Goal: Task Accomplishment & Management: Use online tool/utility

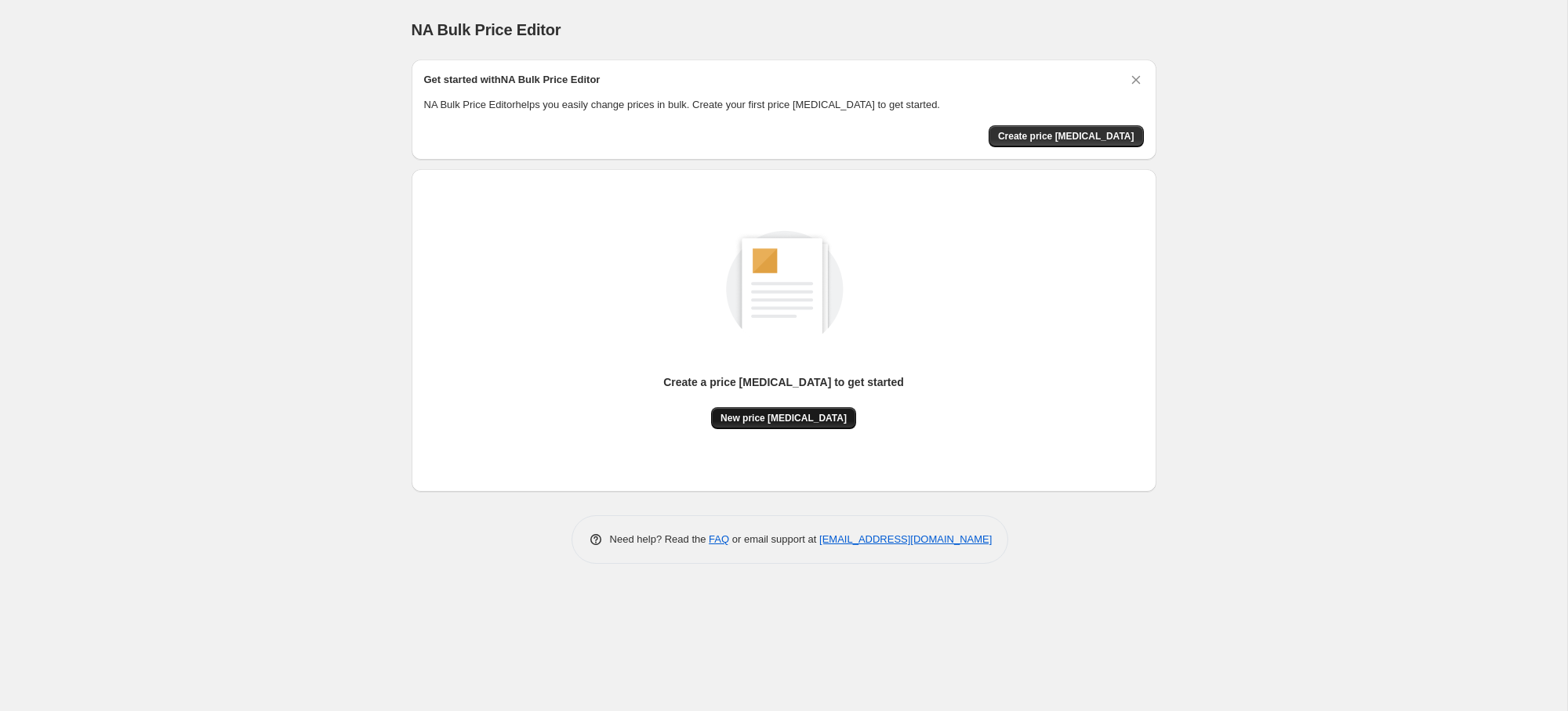
click at [766, 420] on span "New price [MEDICAL_DATA]" at bounding box center [784, 418] width 126 height 13
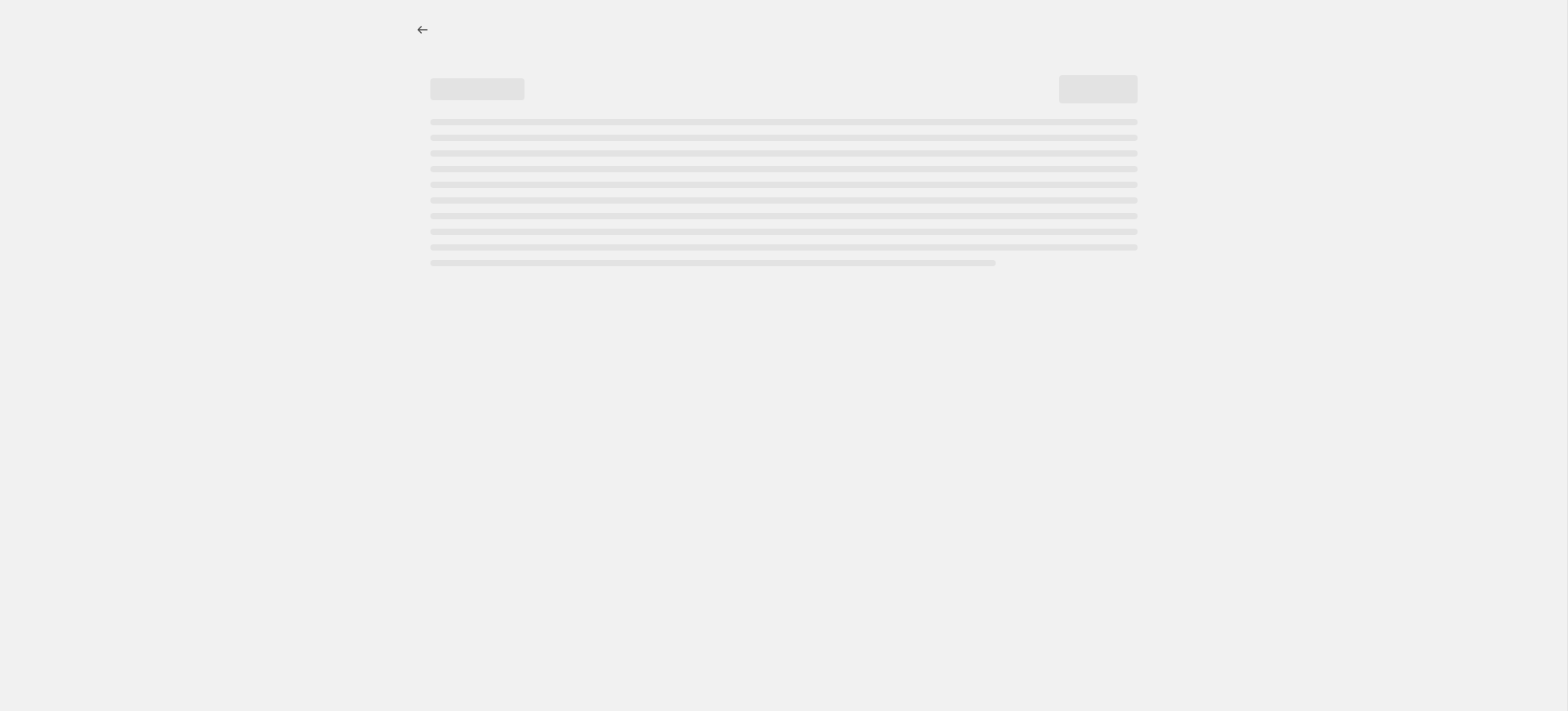
select select "percentage"
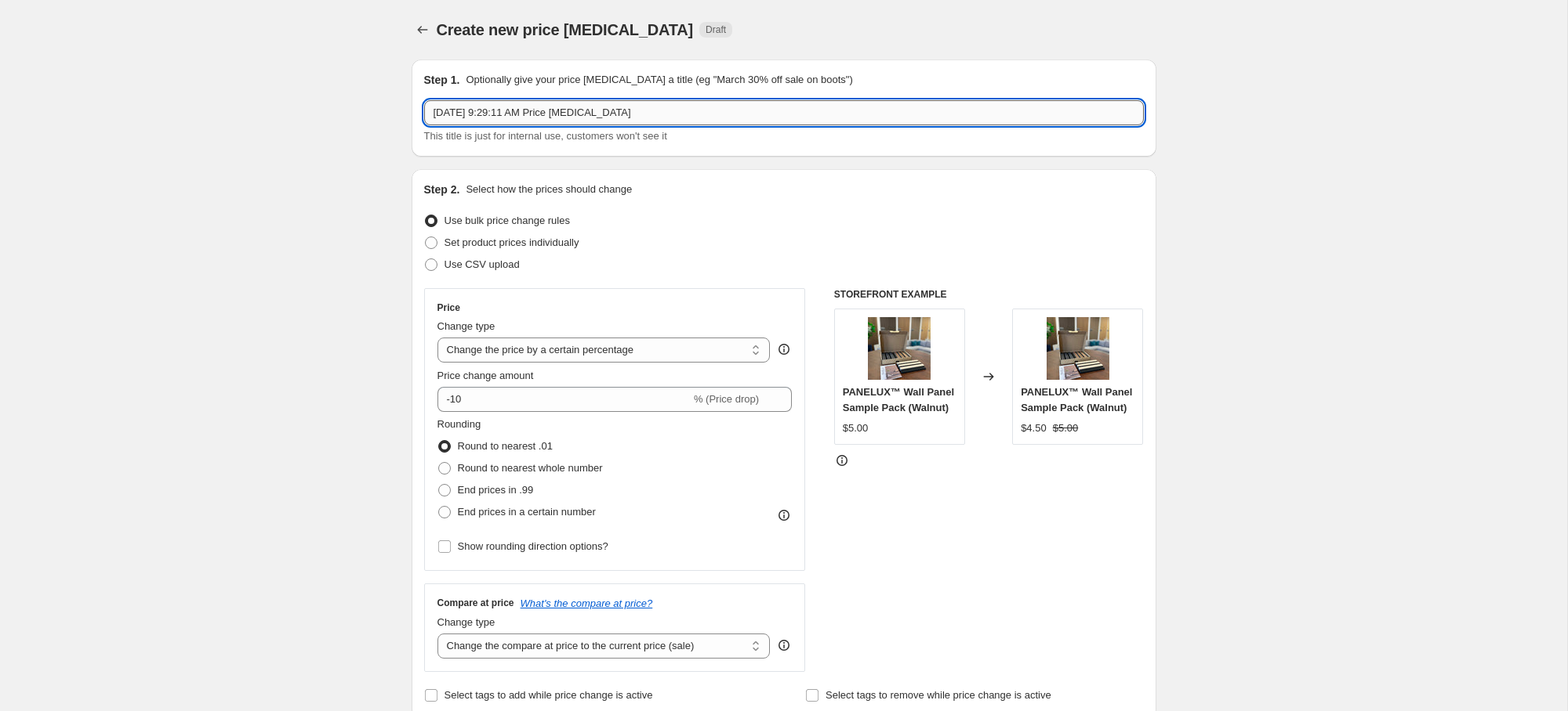
click at [603, 112] on input "[DATE] 9:29:11 AM Price [MEDICAL_DATA]" at bounding box center [784, 113] width 720 height 25
type input "Flash Sale"
click at [539, 347] on select "Change the price to a certain amount Change the price by a certain amount Chang…" at bounding box center [603, 350] width 333 height 25
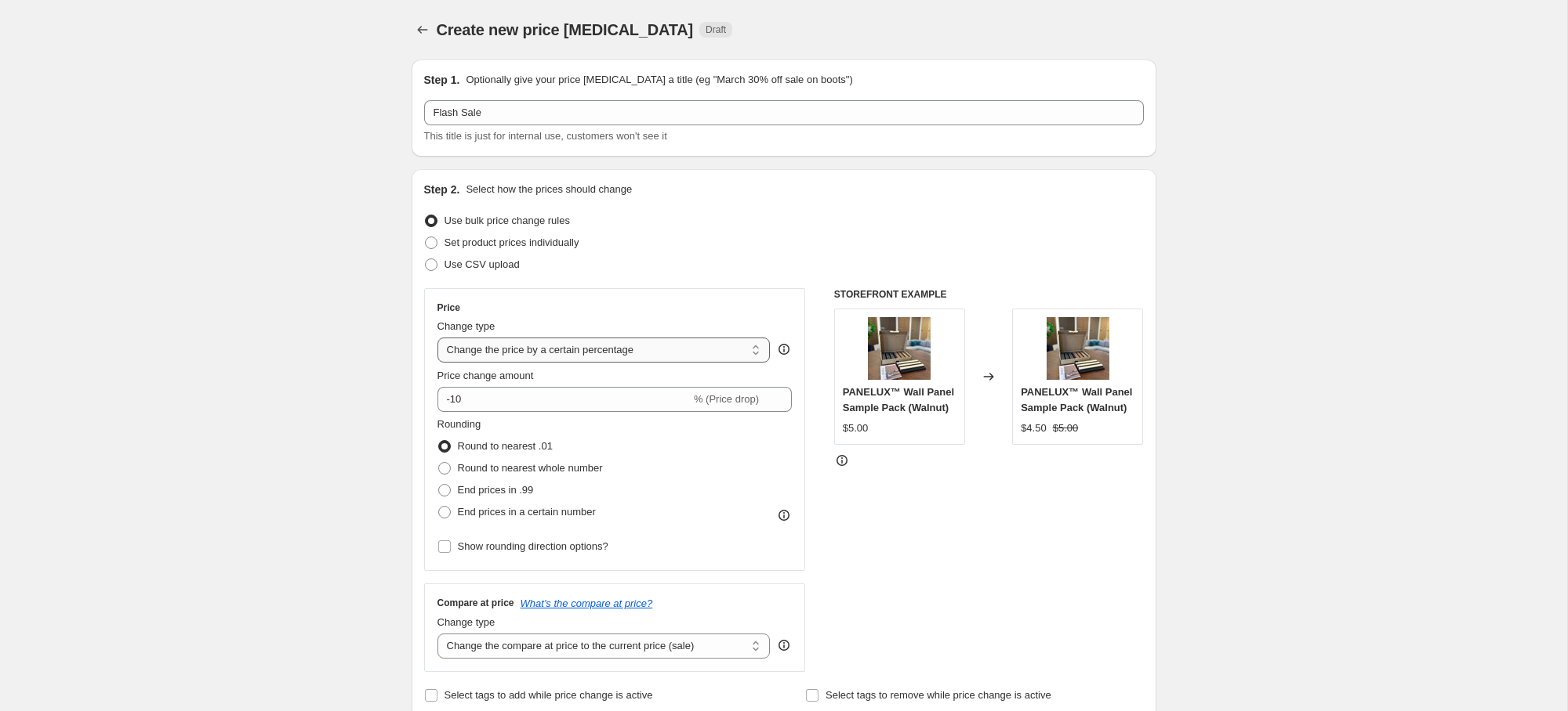
select select "by"
click at [437, 338] on select "Change the price to a certain amount Change the price by a certain amount Chang…" at bounding box center [603, 350] width 333 height 25
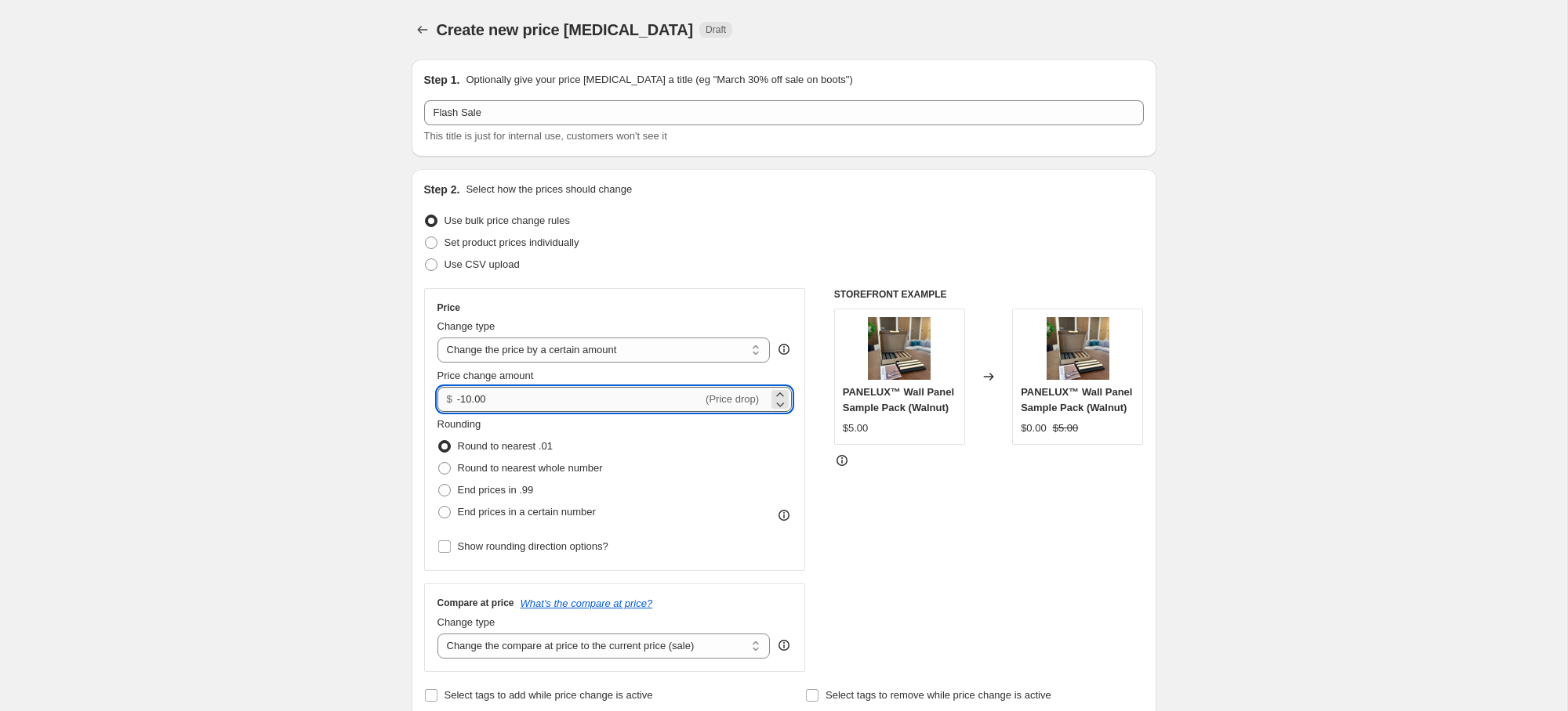
click at [466, 396] on input "-10.00" at bounding box center [580, 400] width 245 height 25
type input "-40.00"
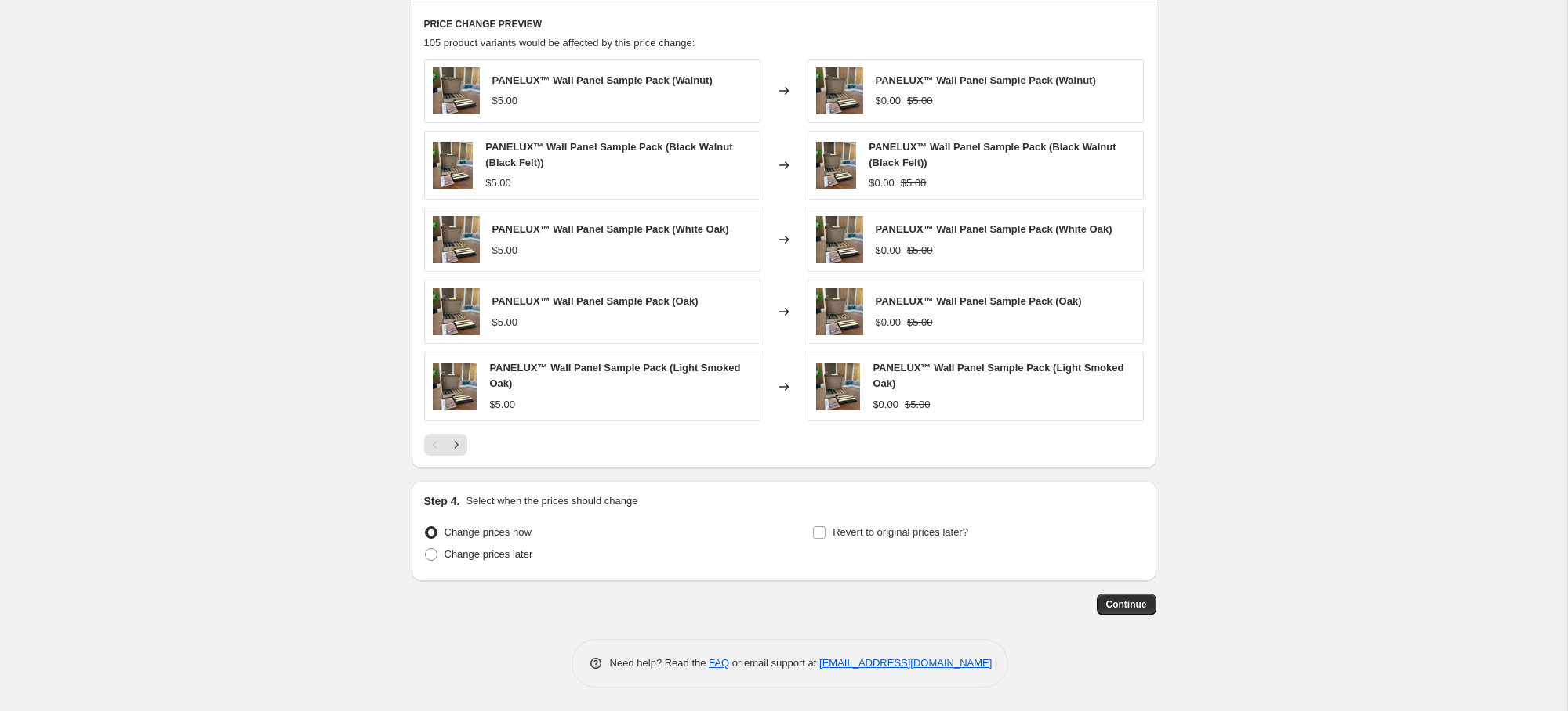
scroll to position [605, 0]
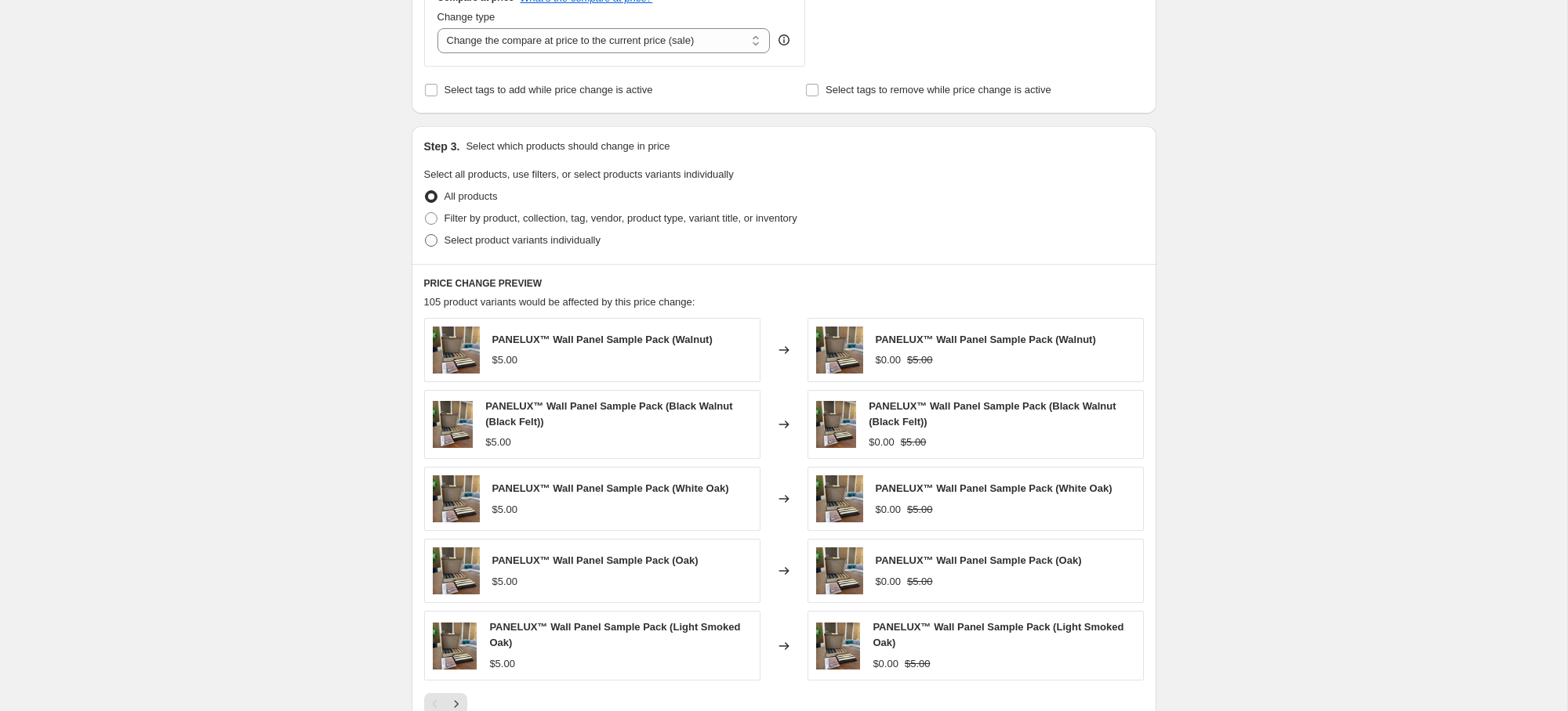
click at [504, 243] on span "Select product variants individually" at bounding box center [523, 240] width 156 height 12
click at [425, 235] on input "Select product variants individually" at bounding box center [425, 234] width 1 height 1
radio input "true"
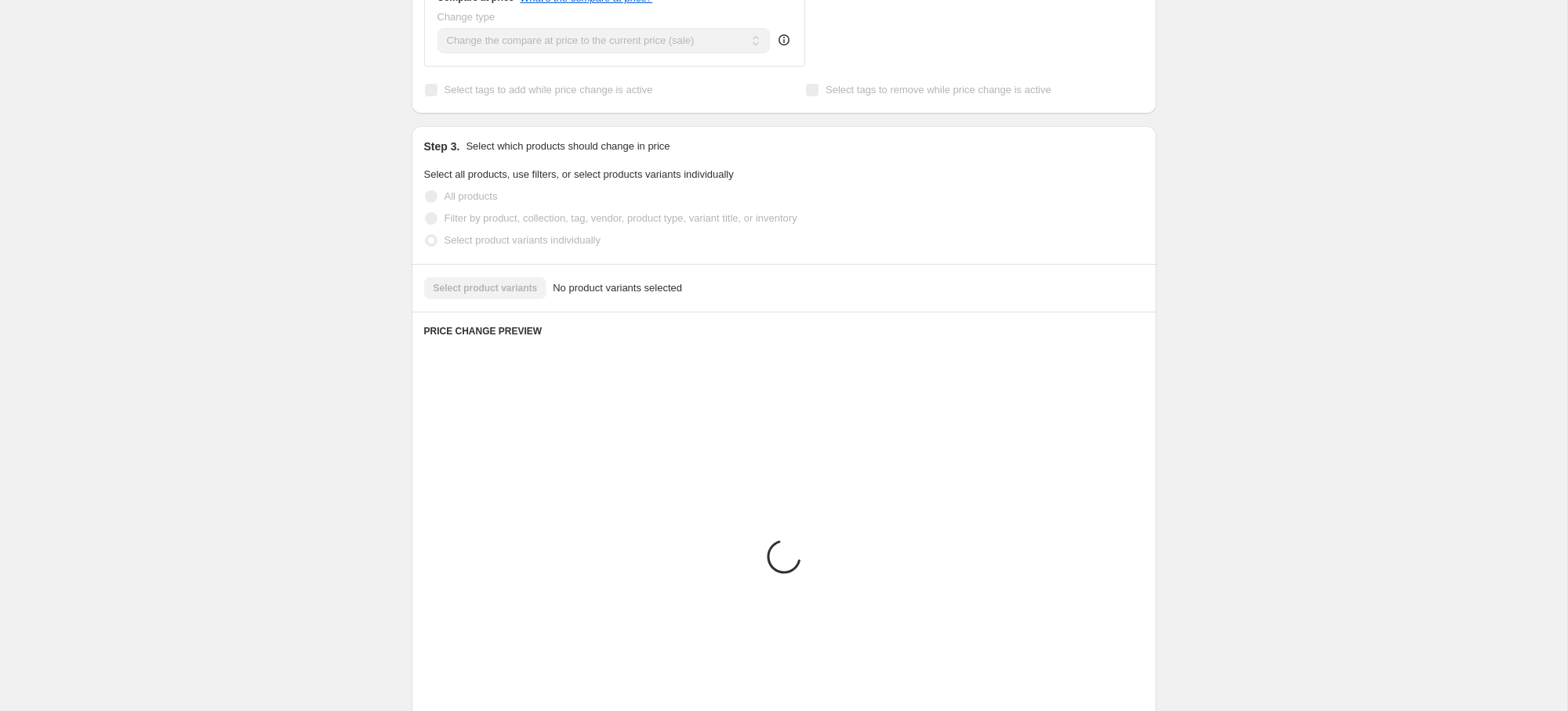
scroll to position [507, 0]
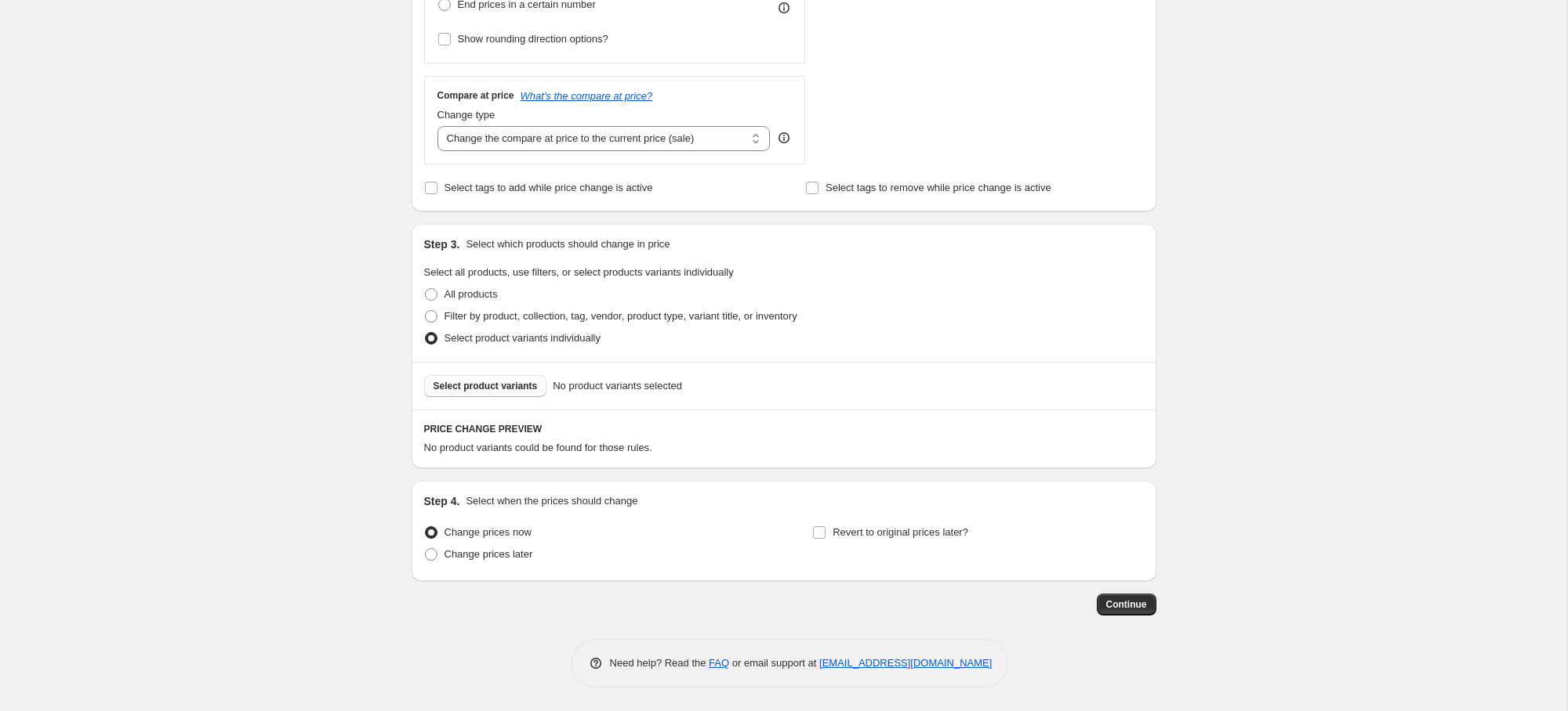
click at [513, 388] on span "Select product variants" at bounding box center [486, 386] width 104 height 13
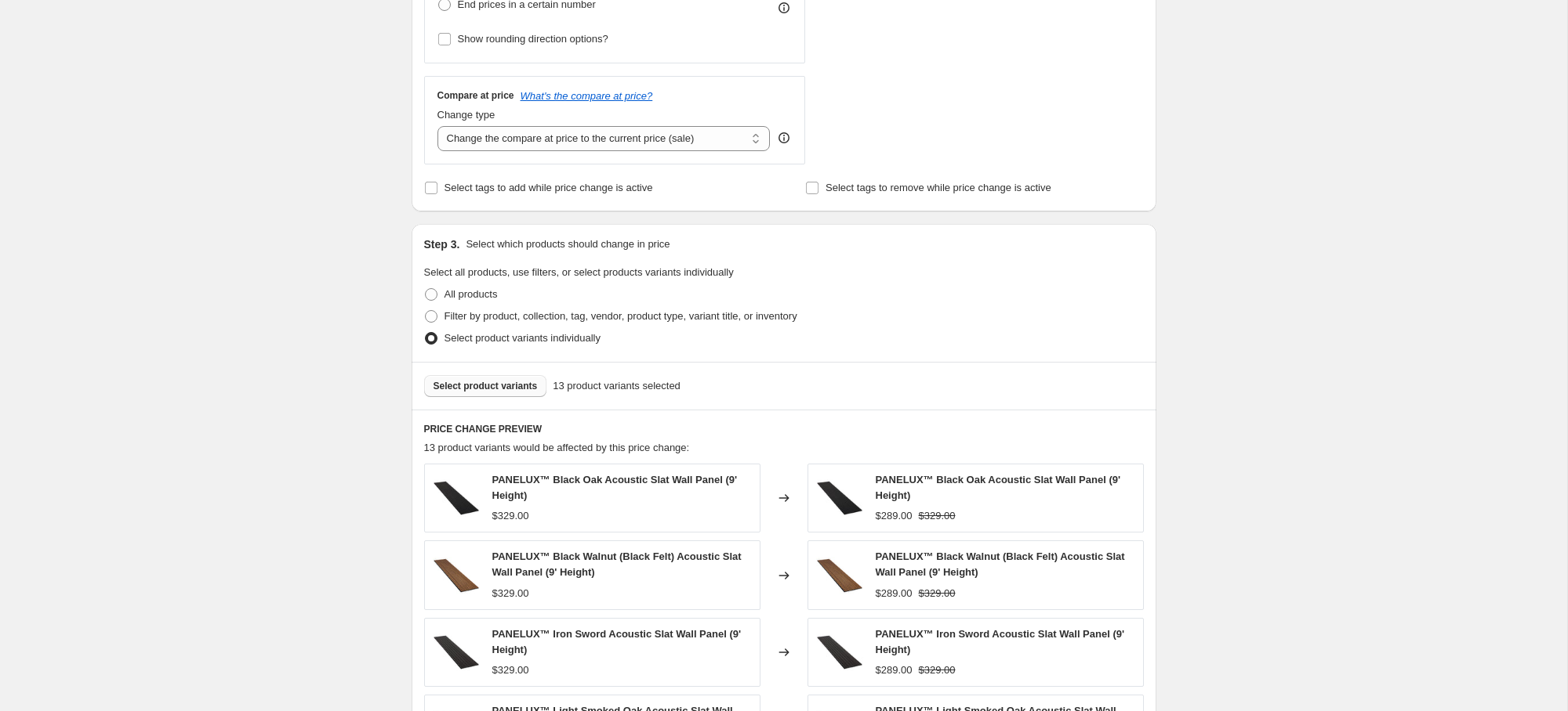
click at [476, 387] on span "Select product variants" at bounding box center [486, 386] width 104 height 13
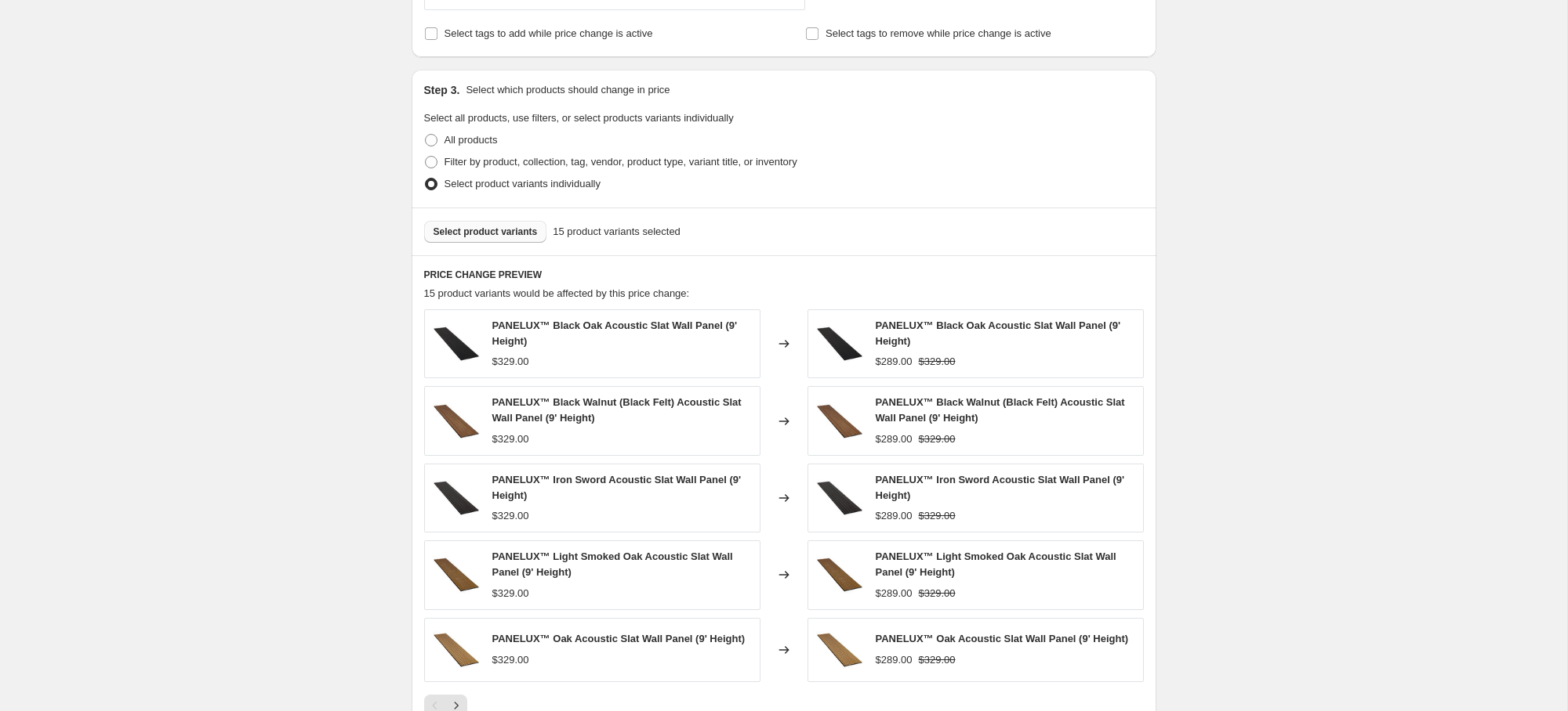
scroll to position [724, 0]
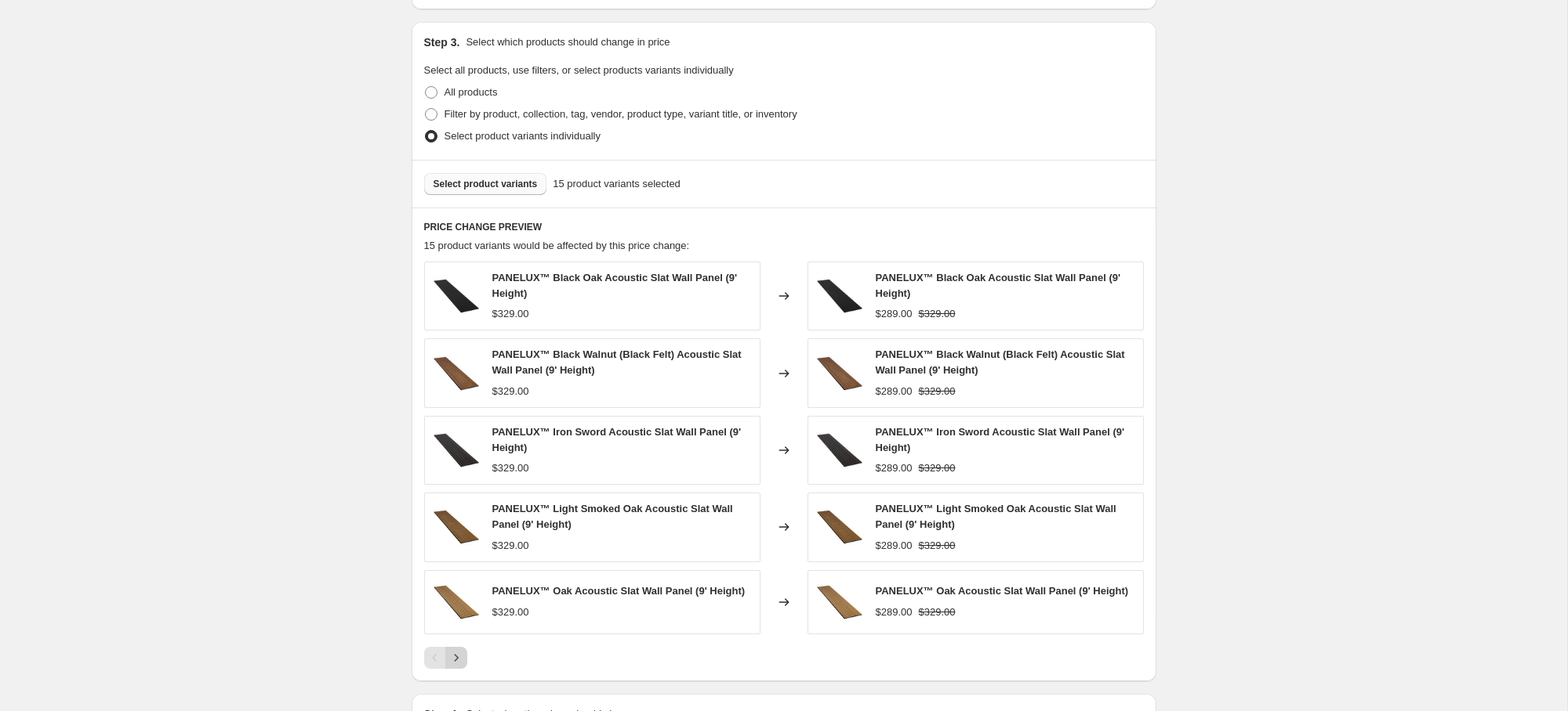
click at [457, 662] on icon "Next" at bounding box center [456, 658] width 16 height 16
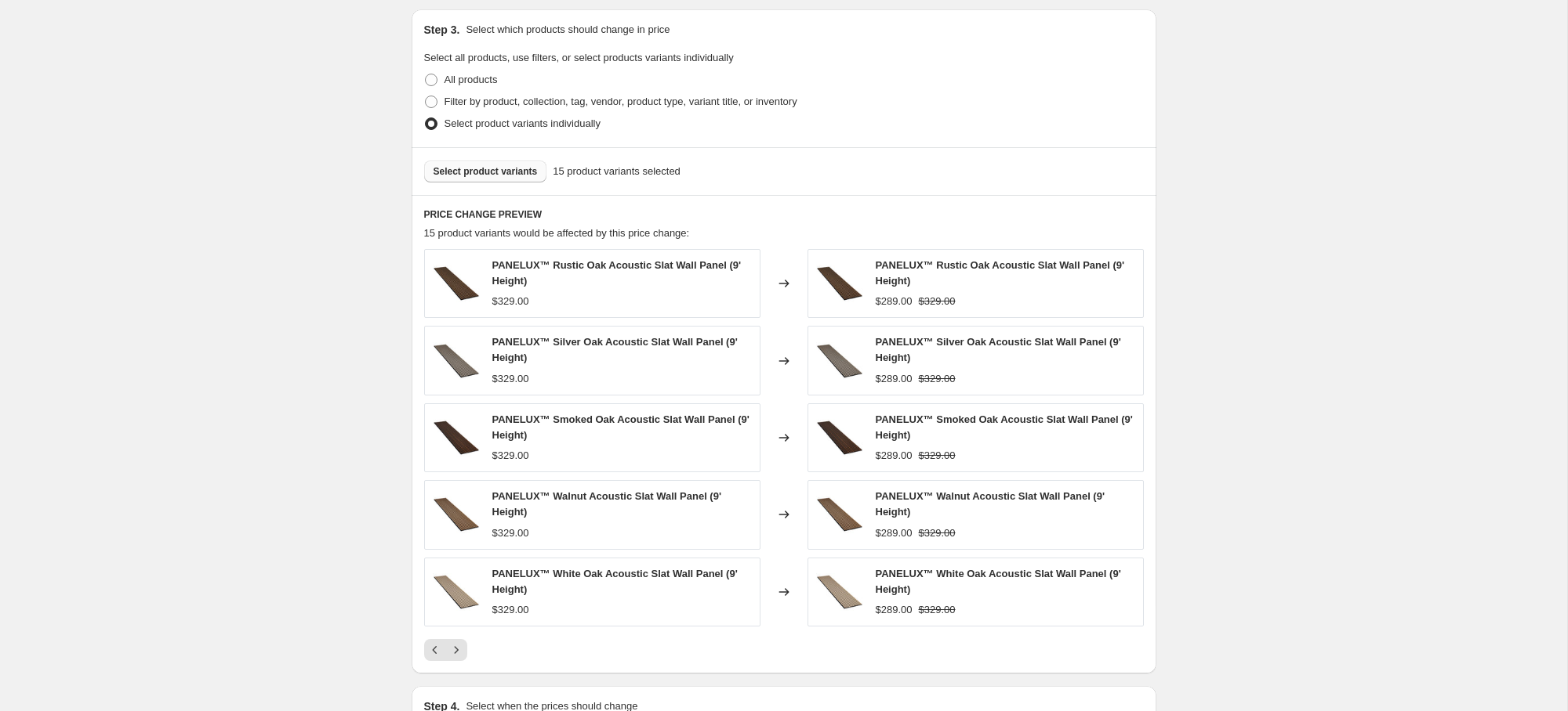
scroll to position [723, 0]
click at [455, 645] on icon "Next" at bounding box center [456, 649] width 16 height 16
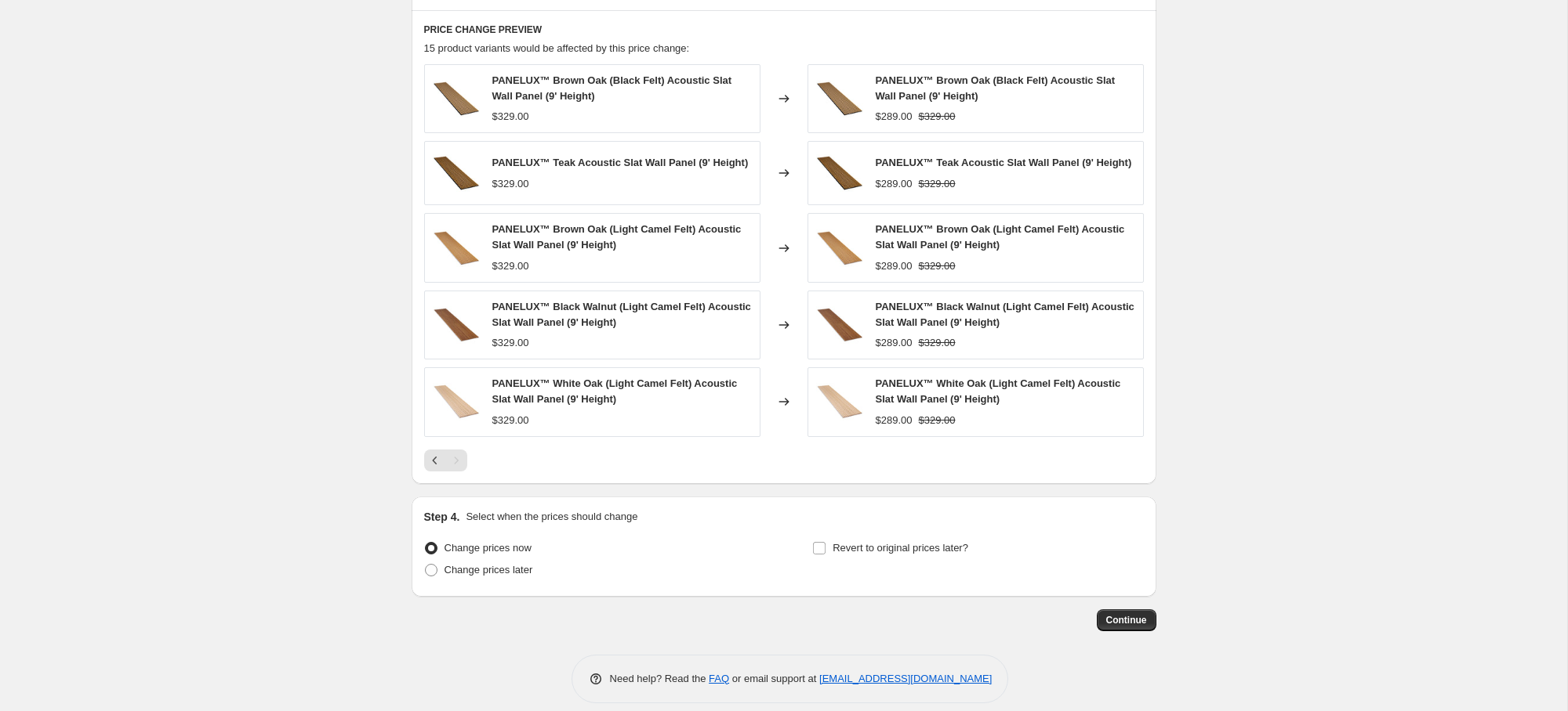
scroll to position [922, 0]
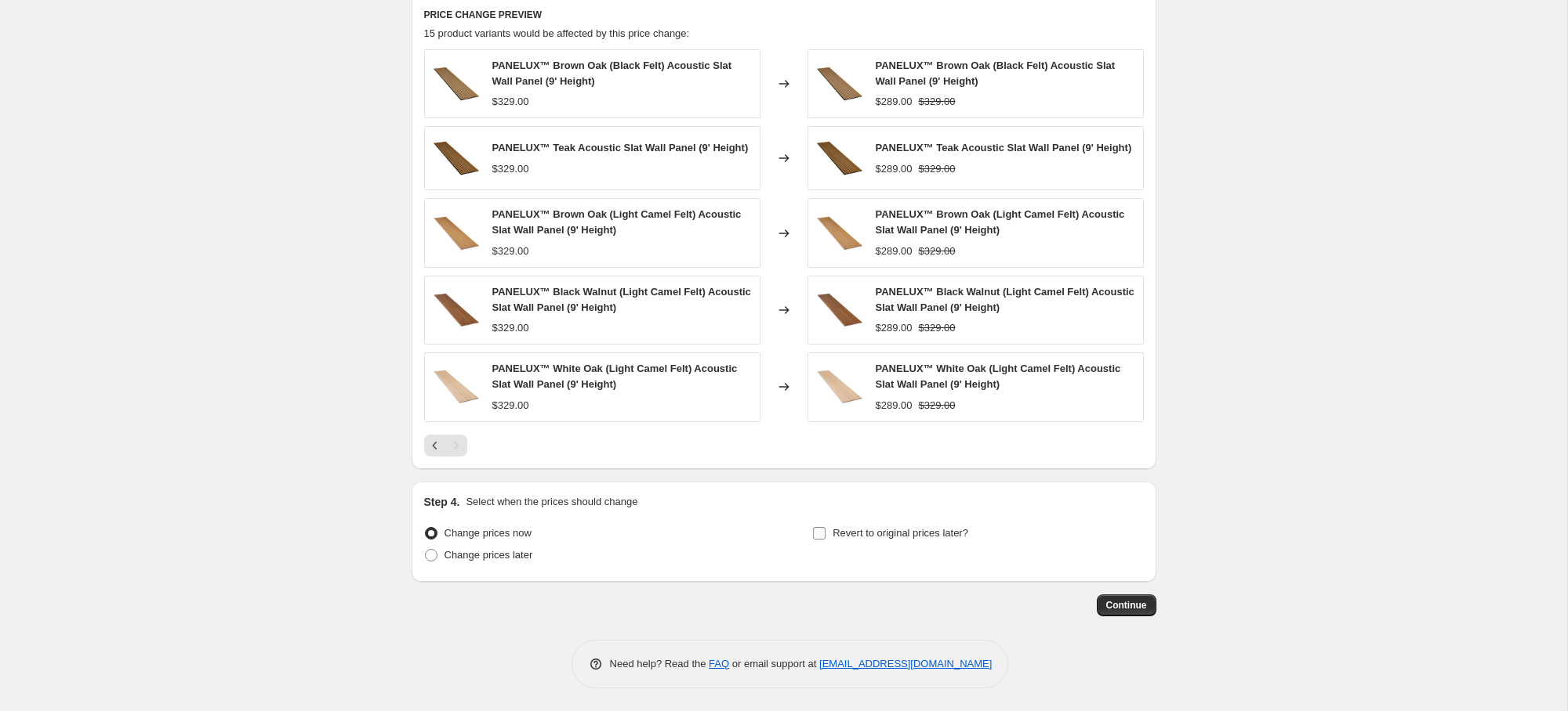
click at [848, 533] on span "Revert to original prices later?" at bounding box center [900, 533] width 136 height 12
click at [826, 533] on input "Revert to original prices later?" at bounding box center [819, 533] width 13 height 13
checkbox input "true"
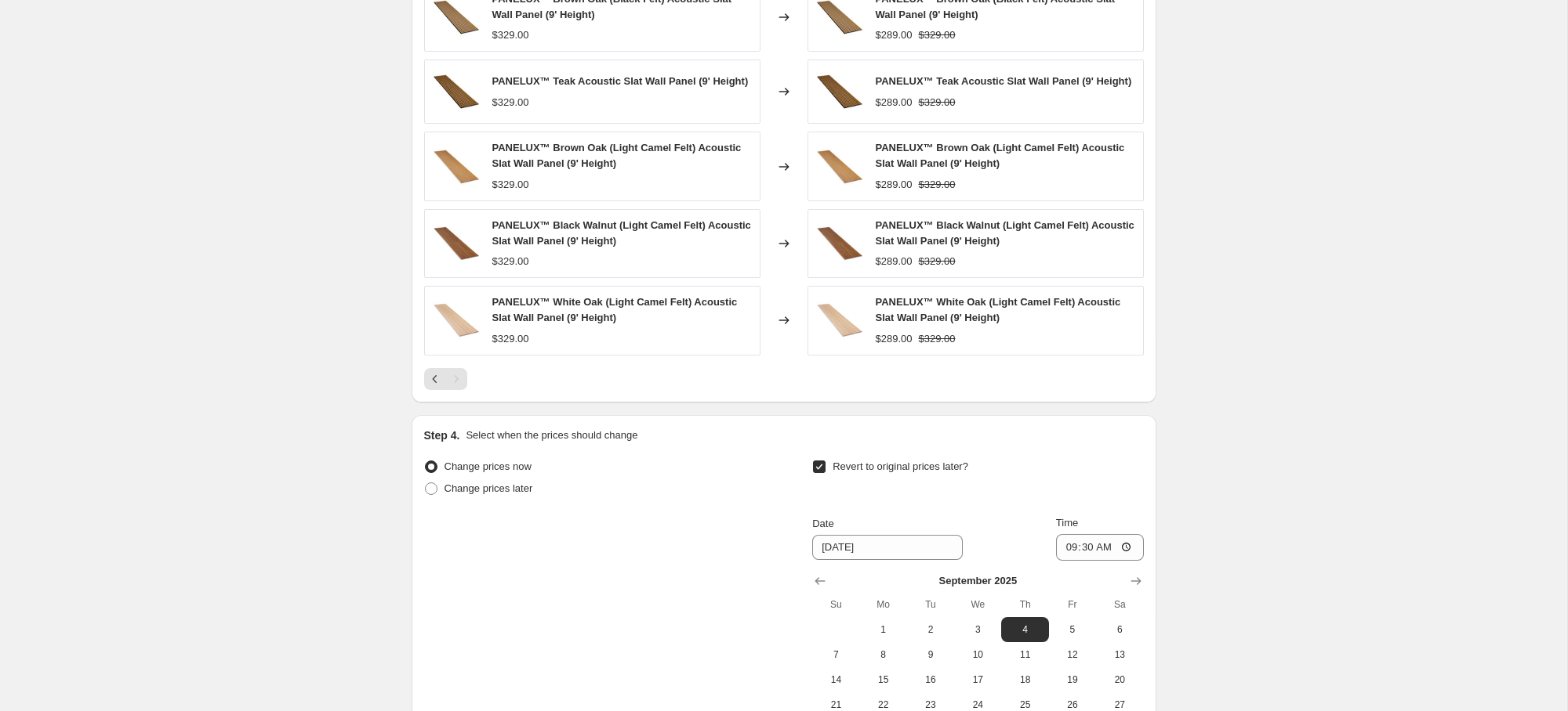
scroll to position [1096, 0]
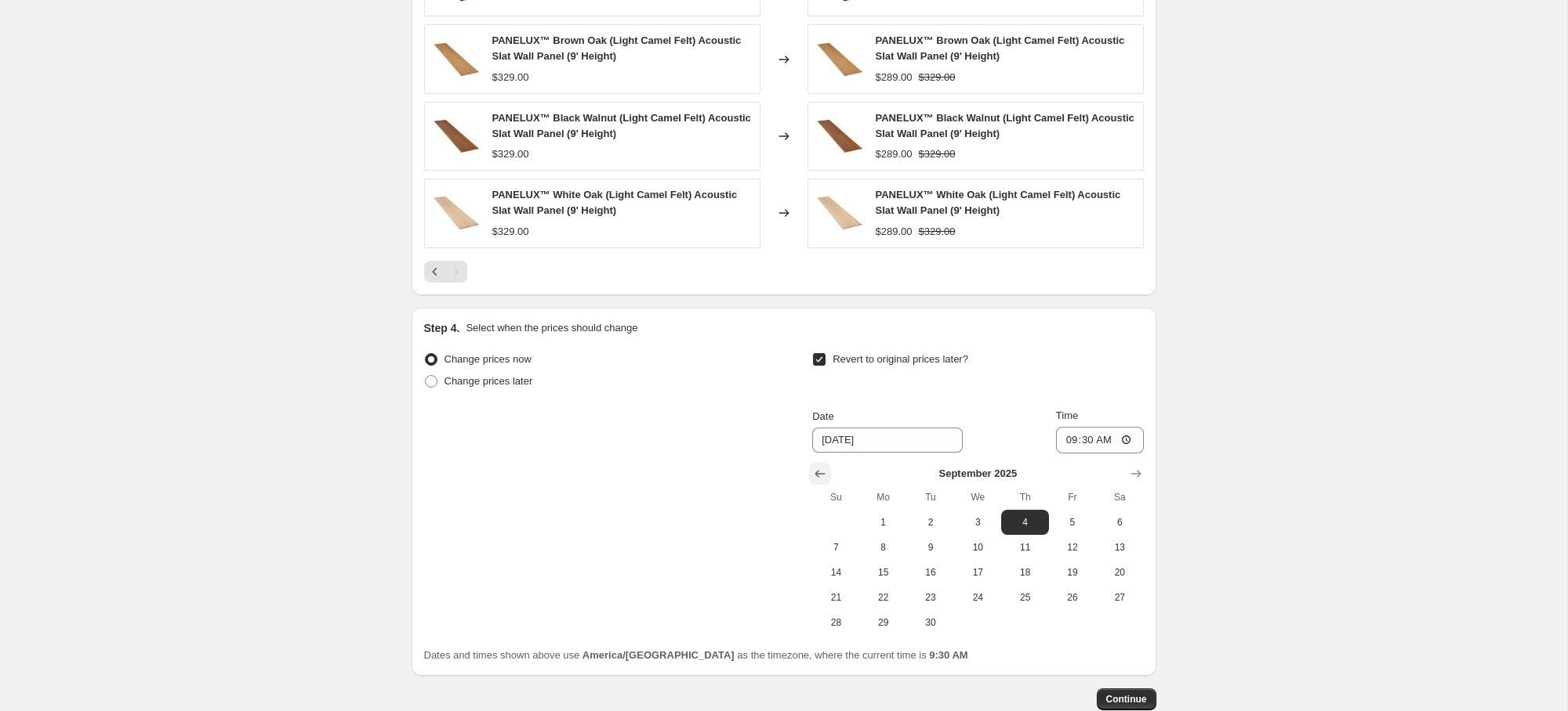
click at [815, 466] on icon "Show previous month, August 2025" at bounding box center [820, 474] width 16 height 16
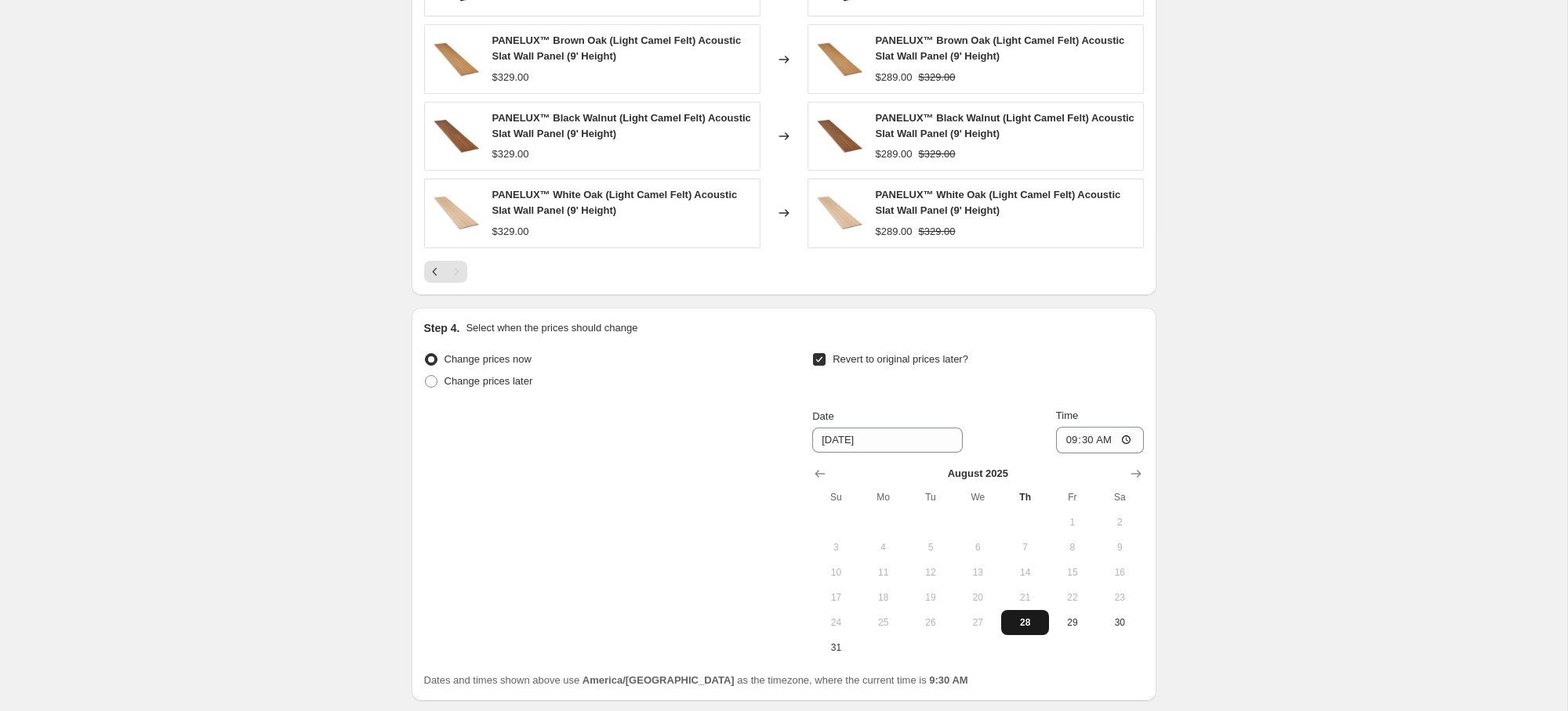
click at [1031, 629] on button "28" at bounding box center [1024, 623] width 47 height 25
type input "[DATE]"
click at [1062, 442] on input "09:30" at bounding box center [1100, 440] width 88 height 27
type input "23:59"
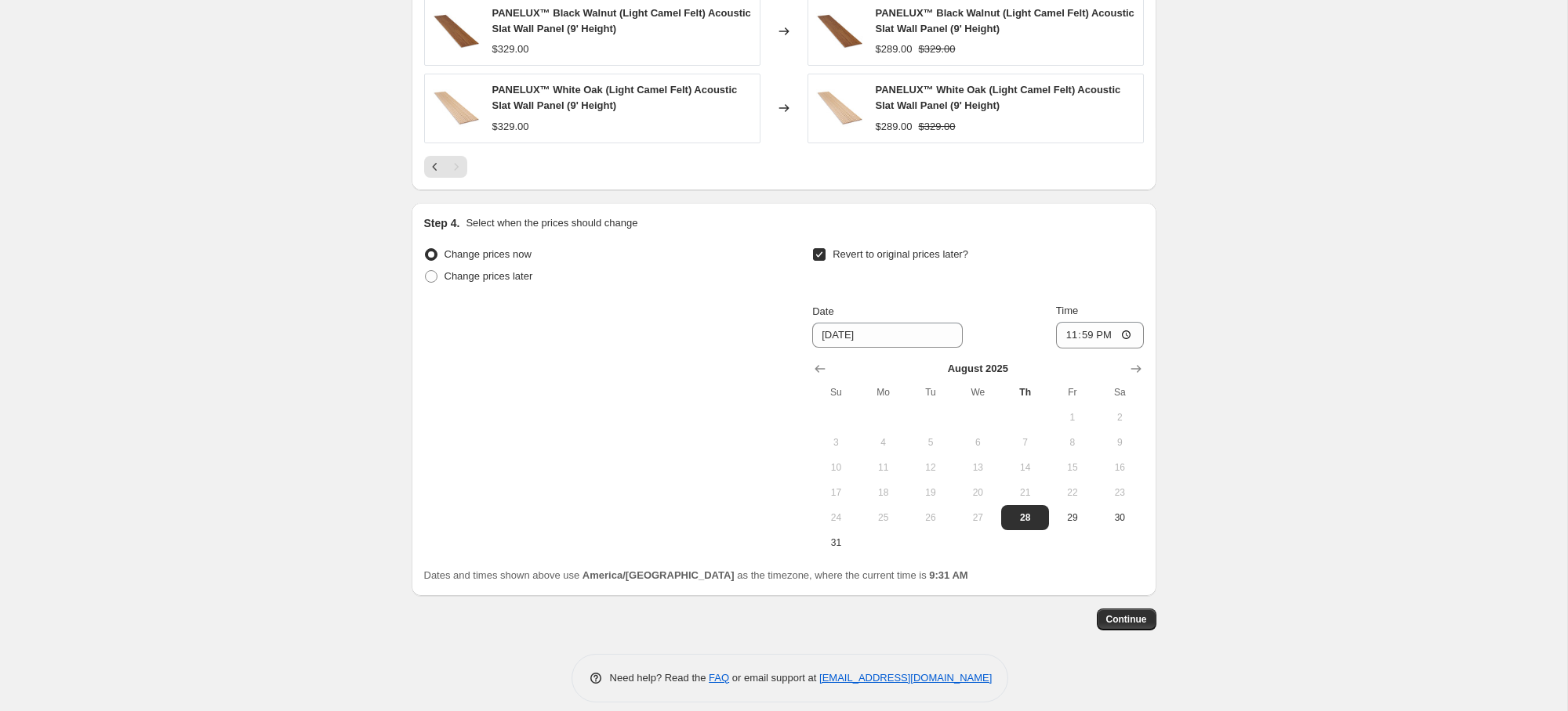
scroll to position [1215, 0]
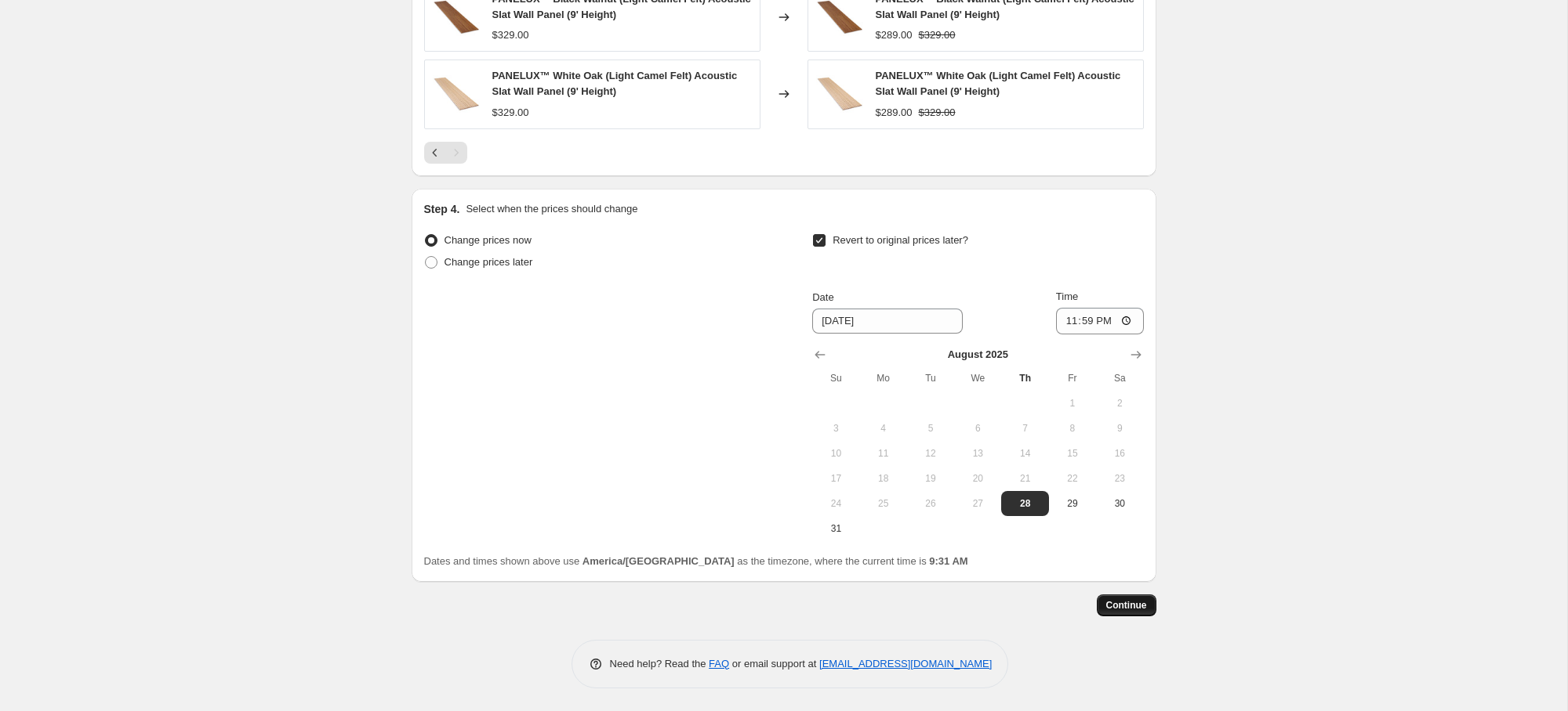
click at [1136, 610] on span "Continue" at bounding box center [1126, 605] width 41 height 13
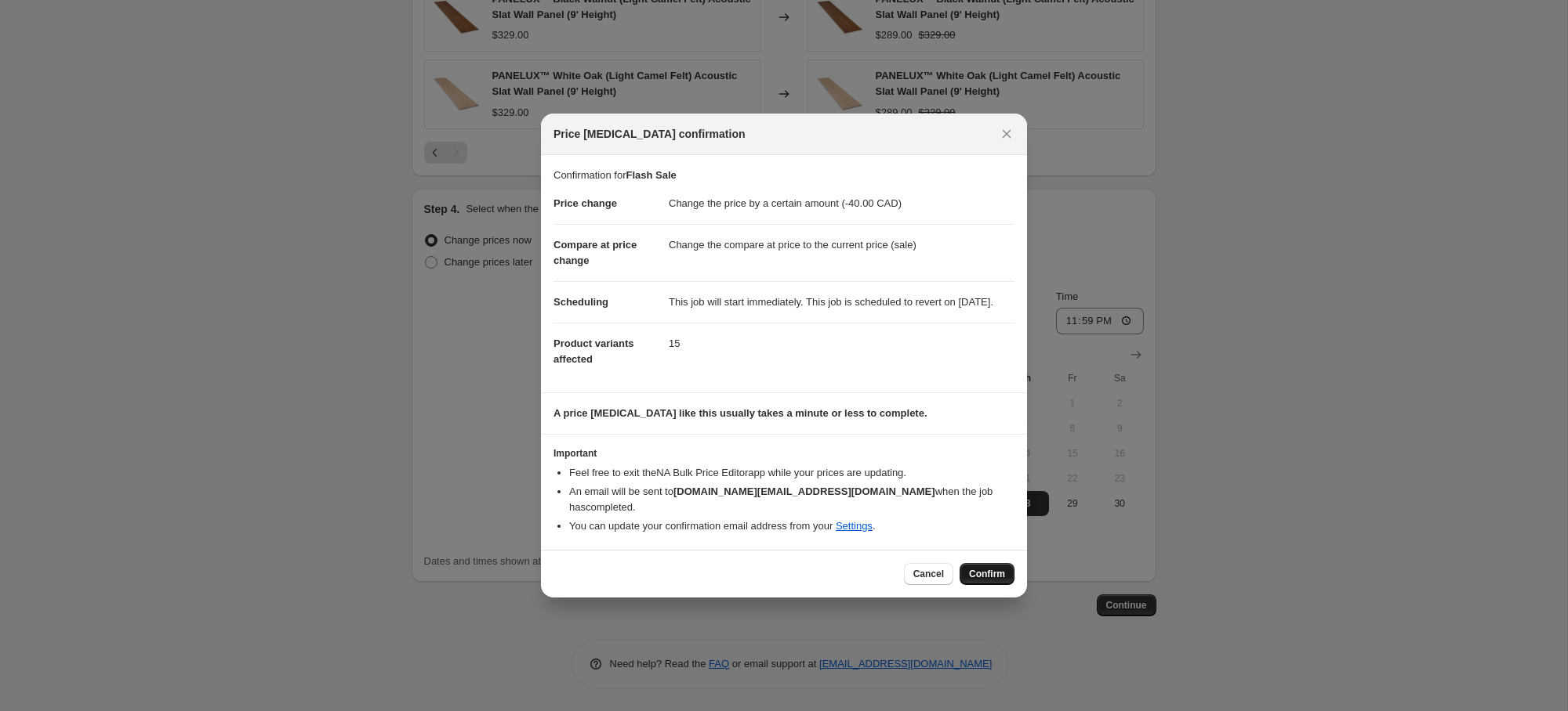
click at [986, 569] on span "Confirm" at bounding box center [987, 573] width 36 height 13
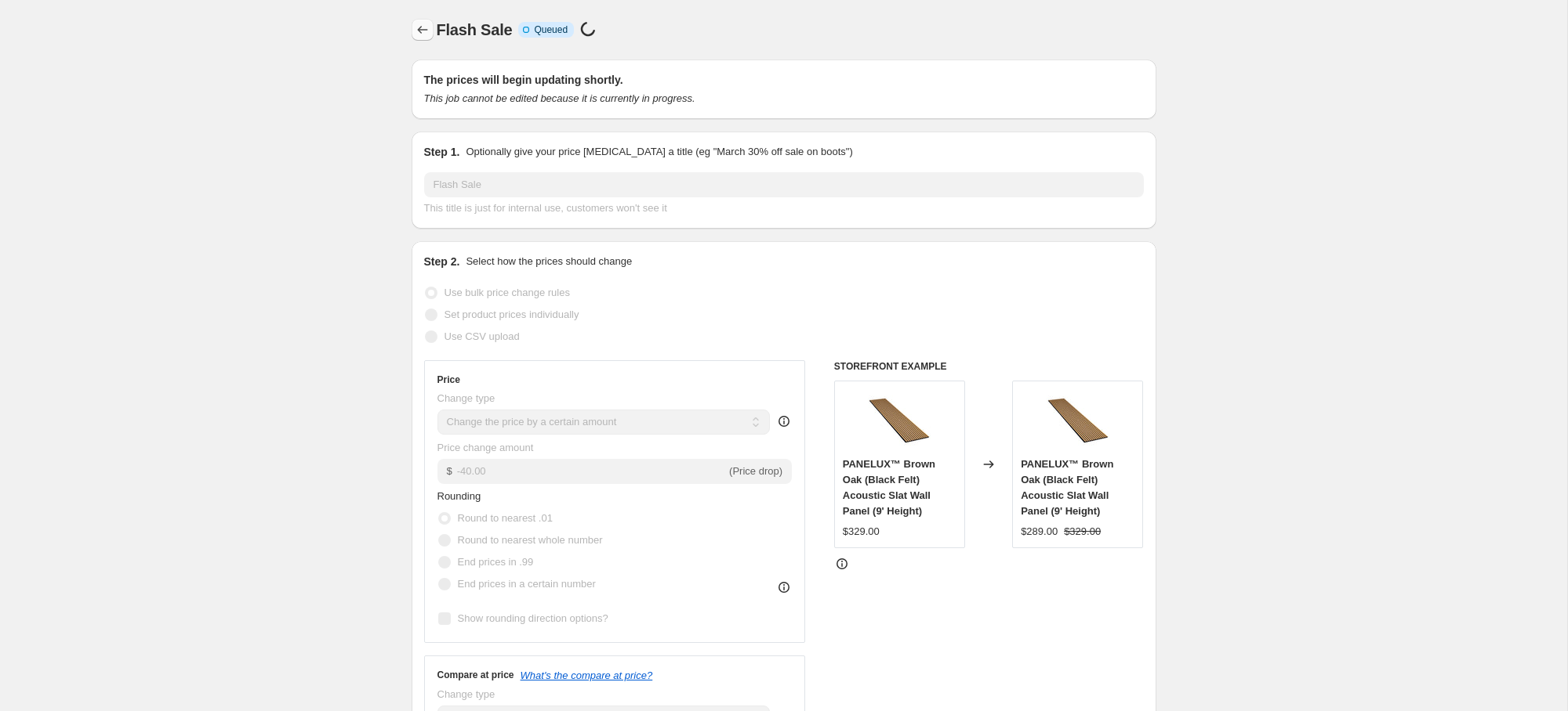
click at [422, 34] on icon "Price change jobs" at bounding box center [422, 29] width 16 height 16
